Goal: Task Accomplishment & Management: Use online tool/utility

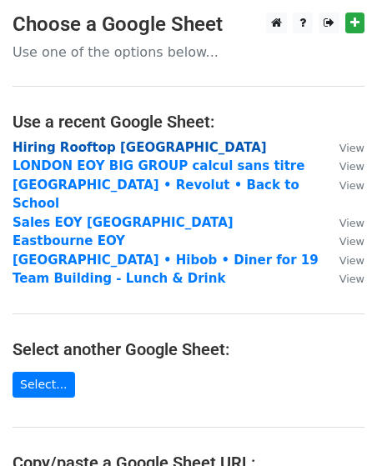
click at [98, 147] on strong "Hiring Rooftop [GEOGRAPHIC_DATA]" at bounding box center [140, 147] width 254 height 15
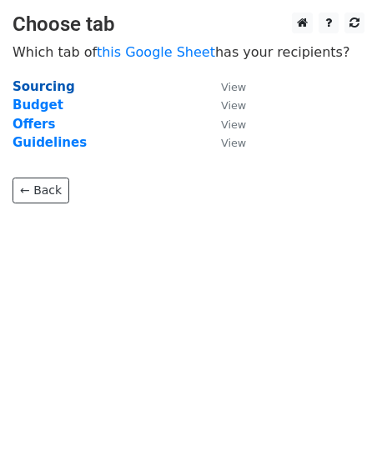
click at [36, 84] on strong "Sourcing" at bounding box center [44, 86] width 63 height 15
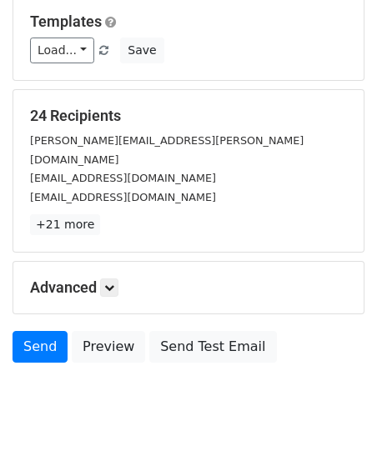
scroll to position [182, 0]
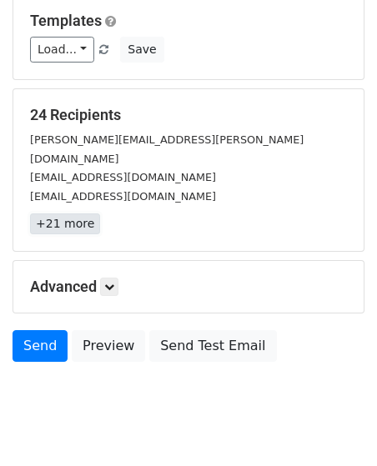
click at [55, 213] on link "+21 more" at bounding box center [65, 223] width 70 height 21
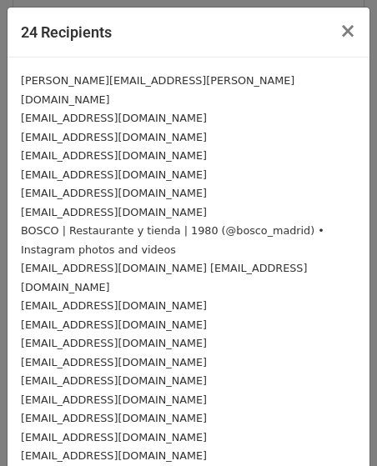
click at [148, 221] on div "BOSCO | Restaurante y tienda | 1980 (@bosco_madrid) • Instagram photos and vide…" at bounding box center [188, 240] width 335 height 38
click at [135, 224] on small "BOSCO | Restaurante y tienda | 1980 (@bosco_madrid) • Instagram photos and vide…" at bounding box center [172, 240] width 303 height 32
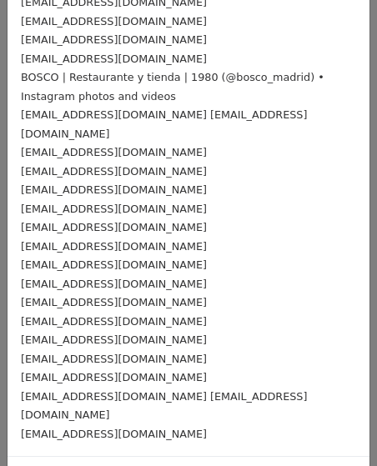
click at [135, 240] on small "[EMAIL_ADDRESS][DOMAIN_NAME]" at bounding box center [114, 246] width 186 height 13
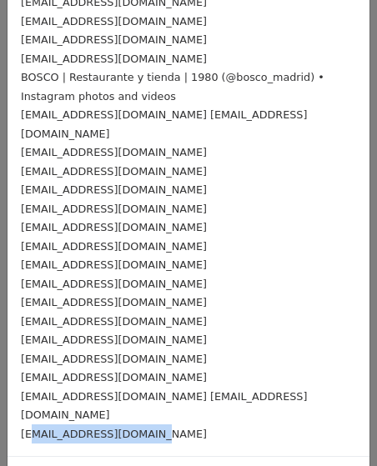
drag, startPoint x: 161, startPoint y: 372, endPoint x: 27, endPoint y: 372, distance: 134.2
click at [27, 424] on div "grupos@vivalasvegas.com" at bounding box center [188, 433] width 335 height 19
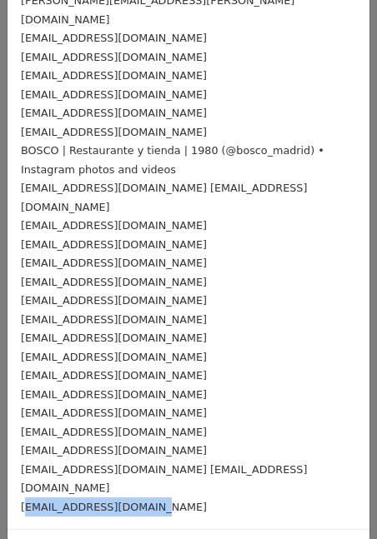
scroll to position [0, 0]
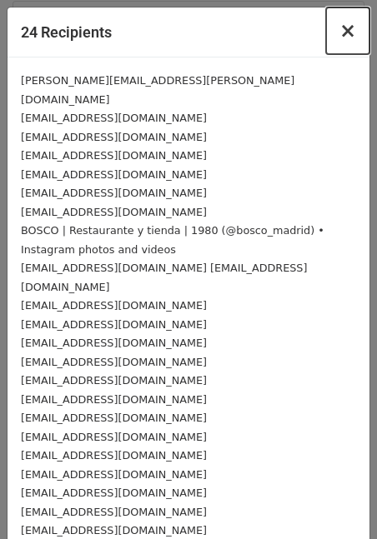
click at [353, 36] on span "×" at bounding box center [347, 30] width 17 height 23
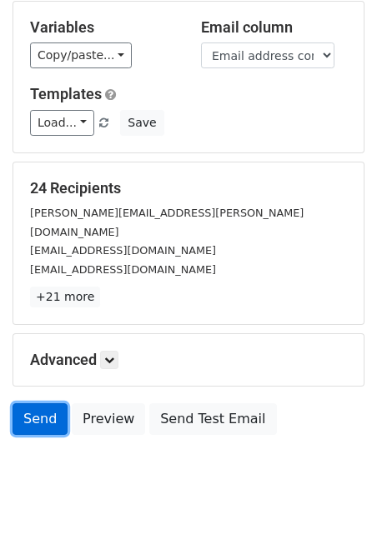
click at [43, 403] on link "Send" at bounding box center [40, 419] width 55 height 32
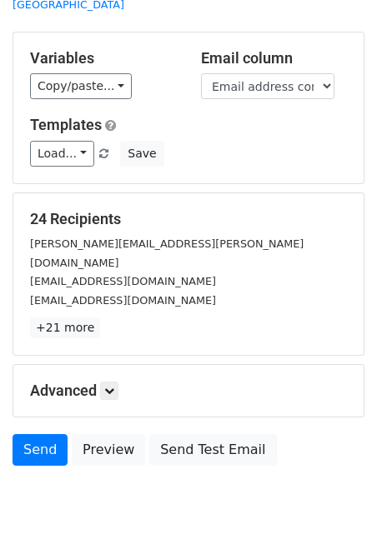
scroll to position [108, 0]
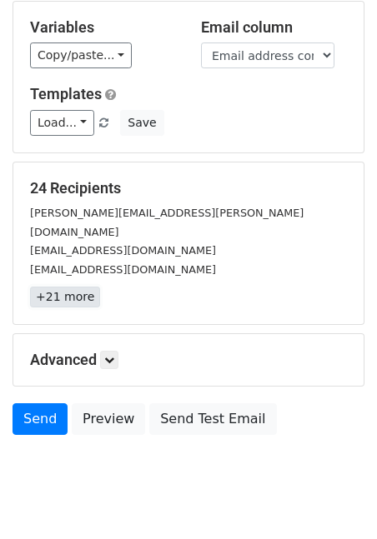
click at [68, 287] on link "+21 more" at bounding box center [65, 297] width 70 height 21
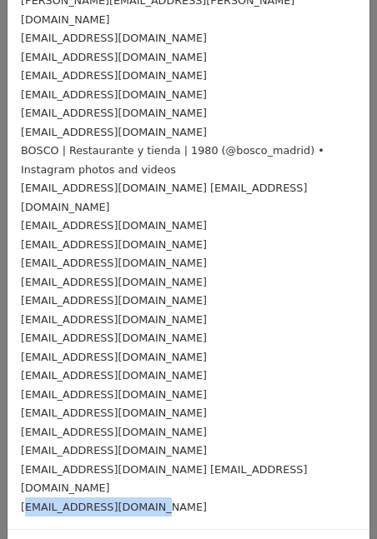
scroll to position [0, 0]
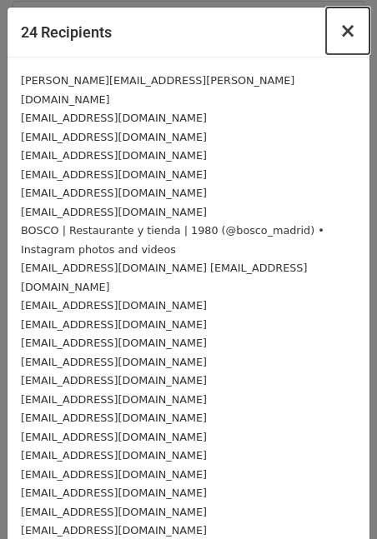
click at [357, 36] on button "×" at bounding box center [347, 31] width 43 height 47
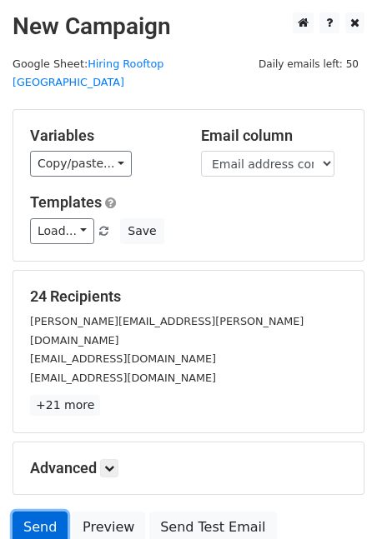
click at [51, 465] on link "Send" at bounding box center [40, 528] width 55 height 32
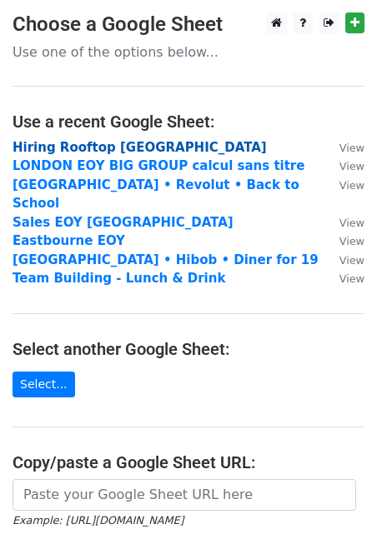
click at [111, 147] on strong "Hiring Rooftop Madrid" at bounding box center [140, 147] width 254 height 15
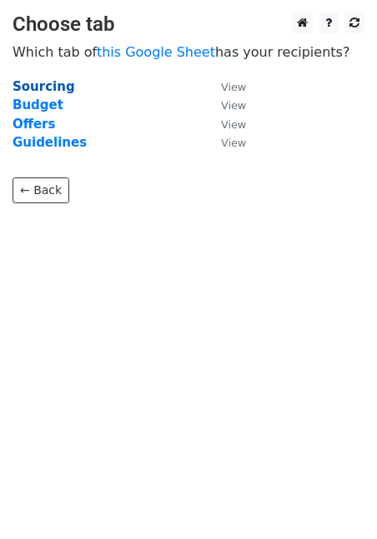
click at [56, 89] on strong "Sourcing" at bounding box center [44, 86] width 63 height 15
